Goal: Task Accomplishment & Management: Manage account settings

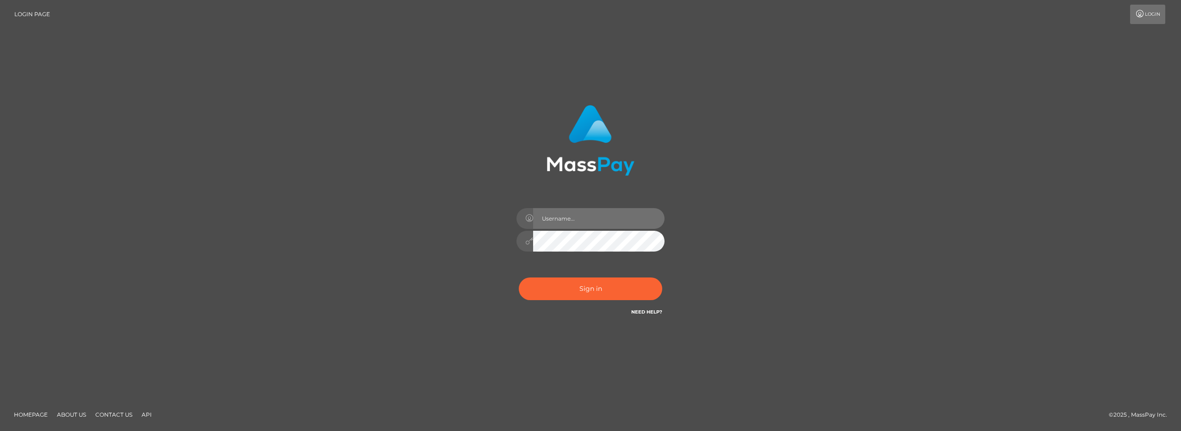
click at [592, 217] on input "text" at bounding box center [598, 218] width 131 height 21
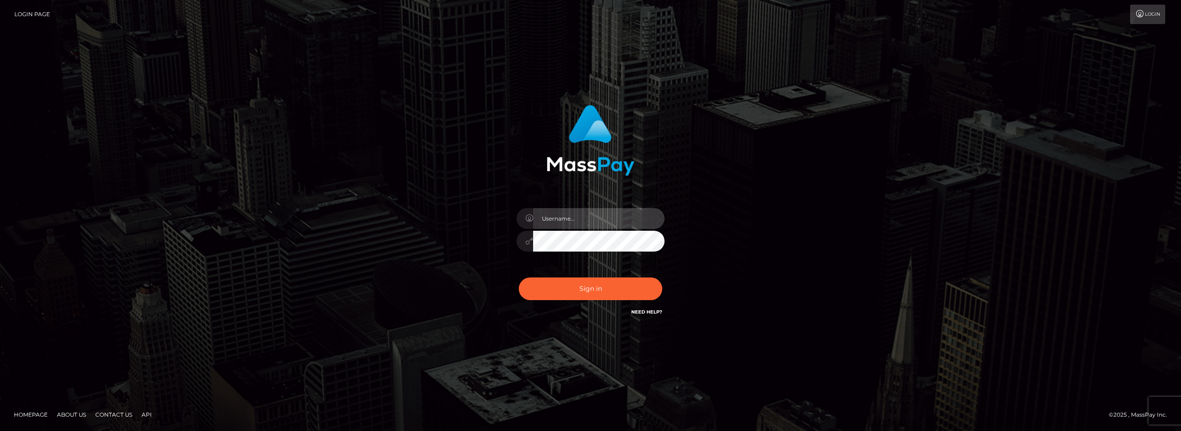
type input "[PERSON_NAME][EMAIL_ADDRESS][DOMAIN_NAME]"
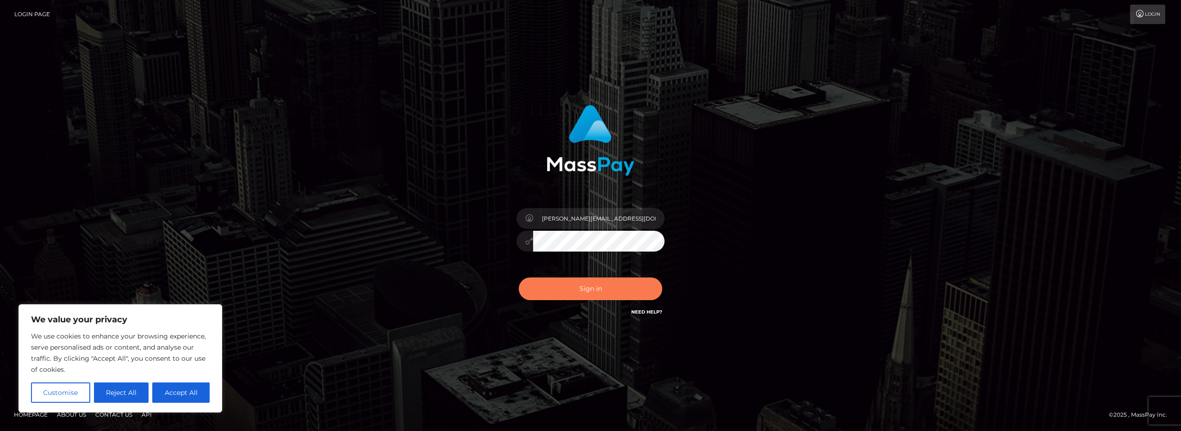
click at [613, 290] on button "Sign in" at bounding box center [590, 289] width 143 height 23
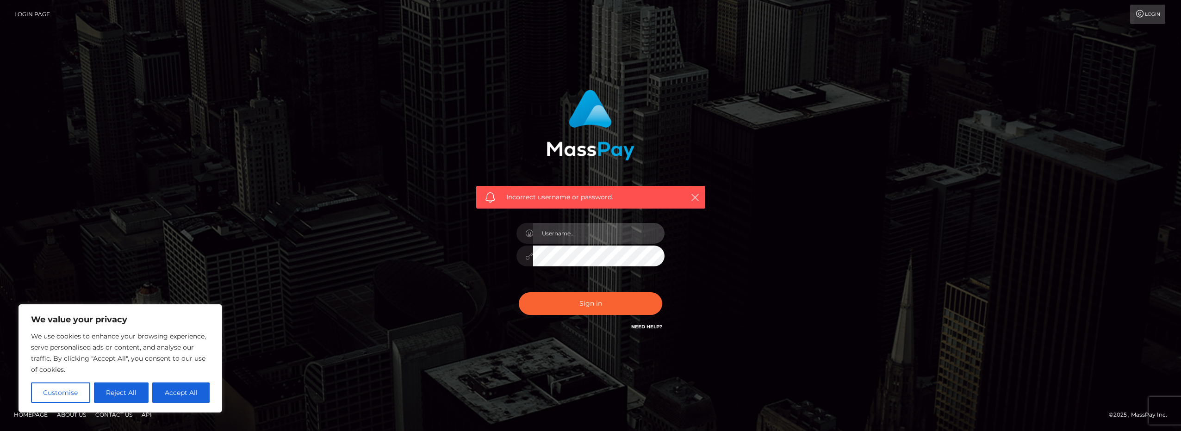
click at [580, 234] on input "text" at bounding box center [598, 233] width 131 height 21
type input "[PERSON_NAME][EMAIL_ADDRESS][DOMAIN_NAME]"
click at [519, 292] on button "Sign in" at bounding box center [590, 303] width 143 height 23
click at [588, 233] on input "text" at bounding box center [598, 233] width 131 height 21
type input "[PERSON_NAME][EMAIL_ADDRESS][DOMAIN_NAME]"
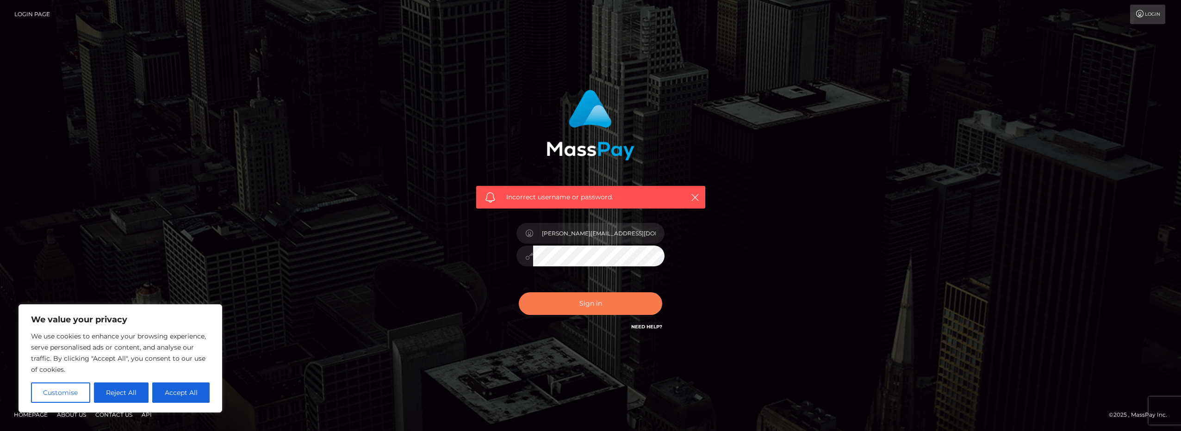
click at [605, 302] on button "Sign in" at bounding box center [590, 303] width 143 height 23
click at [697, 198] on icon "button" at bounding box center [694, 197] width 9 height 9
click at [638, 327] on link "Need Help?" at bounding box center [646, 327] width 31 height 6
click at [699, 195] on icon "button" at bounding box center [694, 197] width 9 height 9
click at [691, 198] on icon "button" at bounding box center [694, 197] width 9 height 9
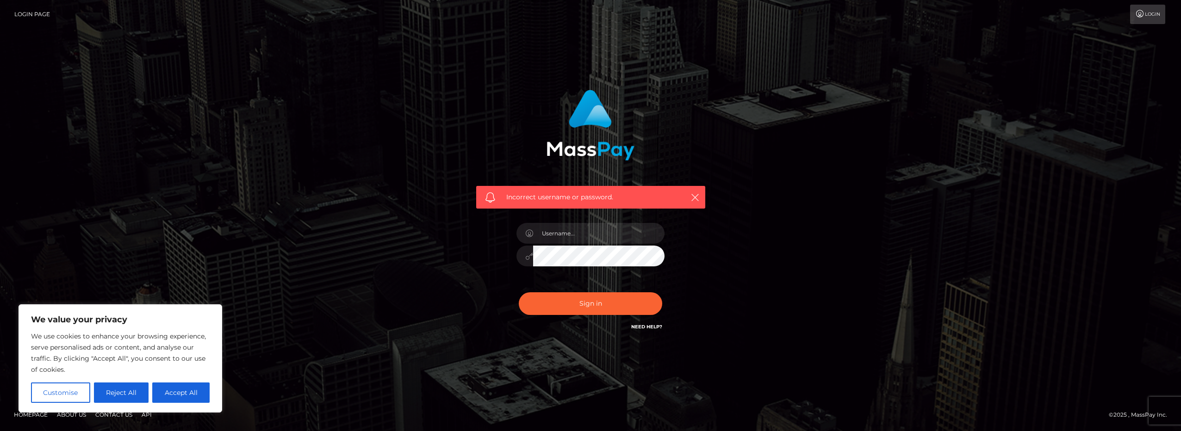
click at [1156, 11] on link "Login" at bounding box center [1147, 14] width 35 height 19
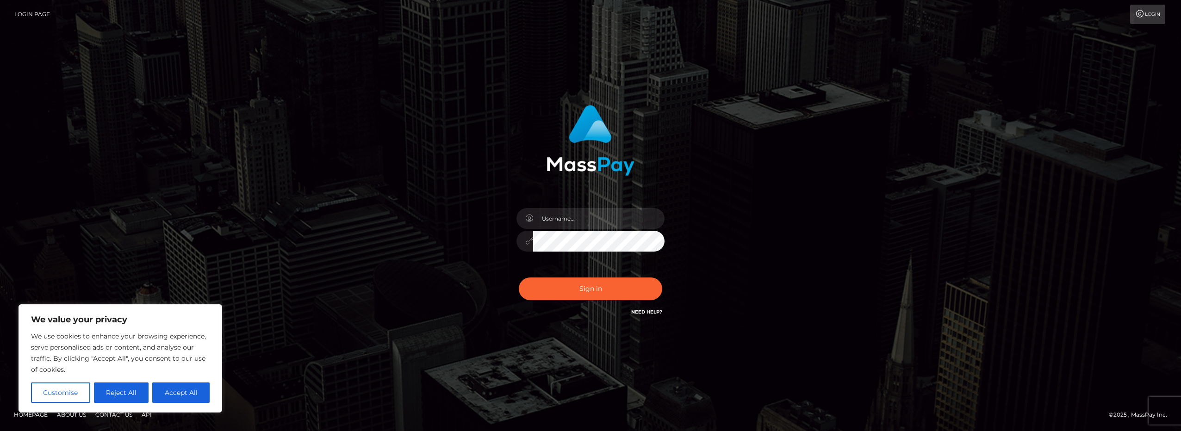
click at [532, 217] on icon at bounding box center [529, 218] width 8 height 7
click at [559, 219] on input "text" at bounding box center [598, 218] width 131 height 21
type input "aileen@doleandbailey.com"
click at [588, 291] on button "Sign in" at bounding box center [590, 289] width 143 height 23
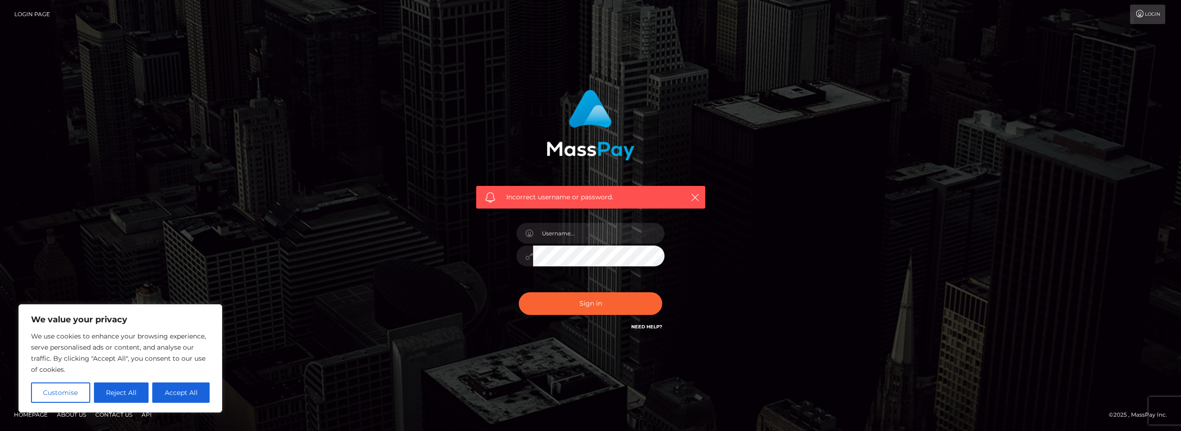
click at [652, 327] on link "Need Help?" at bounding box center [646, 327] width 31 height 6
click at [31, 14] on link "Login Page" at bounding box center [32, 14] width 36 height 19
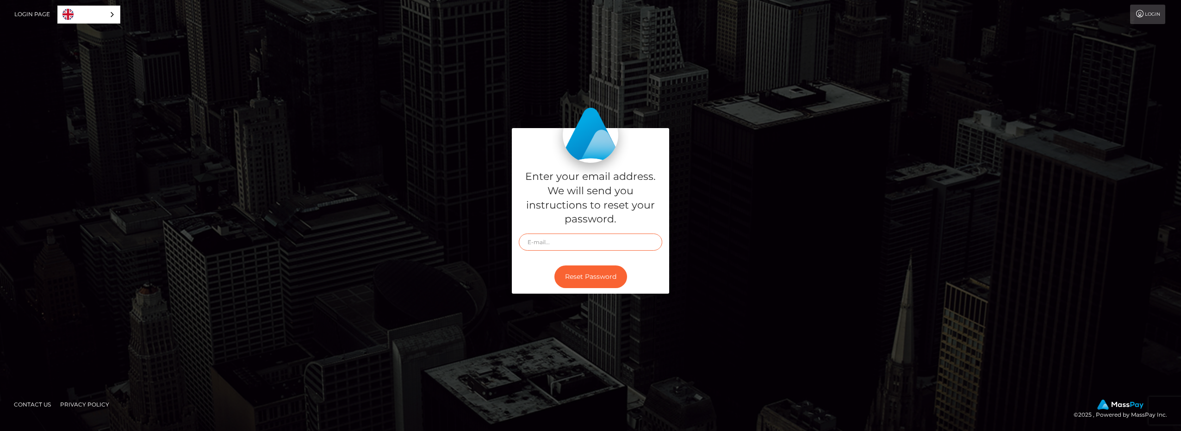
click at [547, 240] on input "text" at bounding box center [590, 242] width 143 height 17
type input "[PERSON_NAME][EMAIL_ADDRESS][DOMAIN_NAME]"
click at [599, 276] on button "Reset Password" at bounding box center [590, 277] width 73 height 23
